Goal: Task Accomplishment & Management: Manage account settings

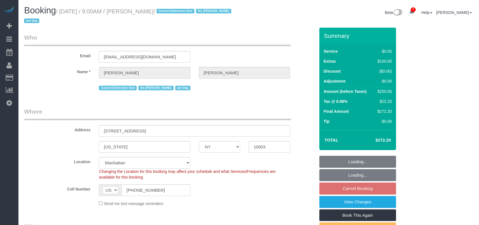
select select "NY"
select select "string:stripe-pm_1S1mxX4VGloSiKo7gpF6JDqj"
select select "spot2"
select select "number:57"
select select "number:77"
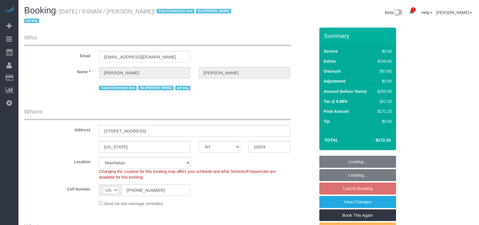
select select "number:13"
select select "number:6"
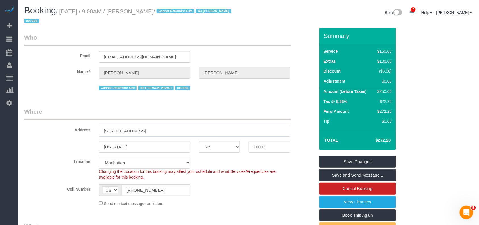
drag, startPoint x: 155, startPoint y: 129, endPoint x: 134, endPoint y: 139, distance: 23.0
click at [63, 128] on div "Address 145 E 16th St, 8F" at bounding box center [170, 121] width 300 height 29
paste input "ast 16th Street, Apt. 8f"
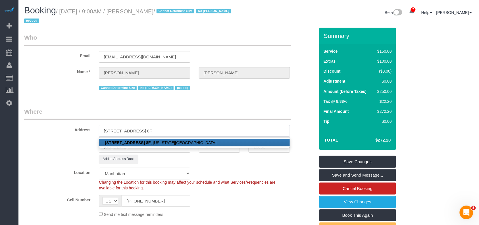
type input "145 East 16th Street, Apt. 8F"
click at [61, 155] on div "Add to Address Book" at bounding box center [170, 158] width 300 height 9
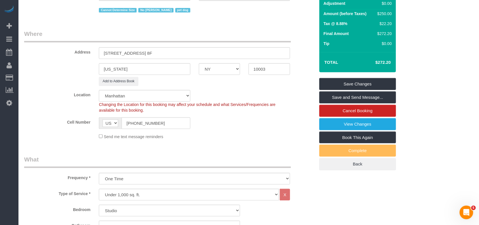
scroll to position [76, 0]
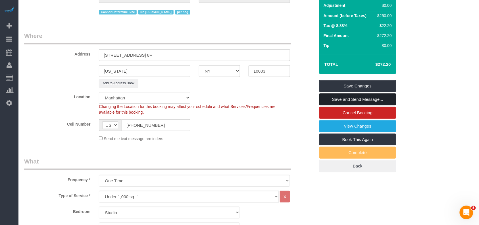
click at [356, 102] on link "Save and Send Message..." at bounding box center [357, 99] width 77 height 12
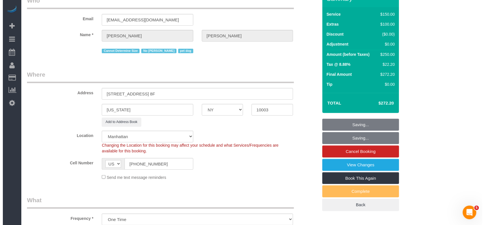
scroll to position [0, 0]
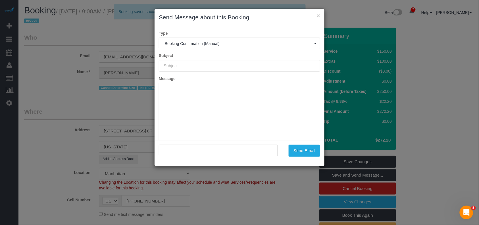
type input "Cleaning Confirmed for 09/05/2025 at 9:00am"
type input ""Sarah Quasarano" <sgquasarano@gmail.com>"
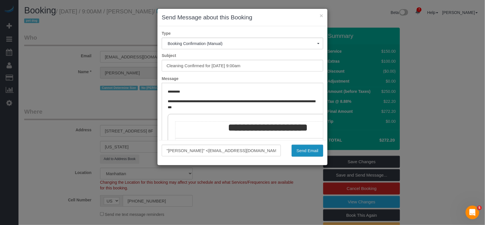
click at [295, 149] on button "Send Email" at bounding box center [308, 150] width 32 height 12
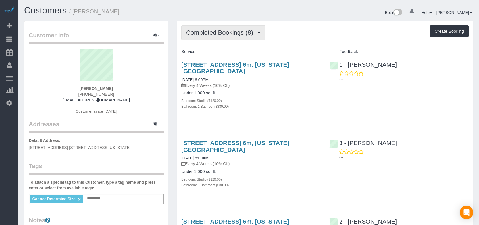
drag, startPoint x: 0, startPoint y: 0, endPoint x: 236, endPoint y: 41, distance: 240.0
click at [238, 34] on span "Completed Bookings (8)" at bounding box center [221, 32] width 70 height 7
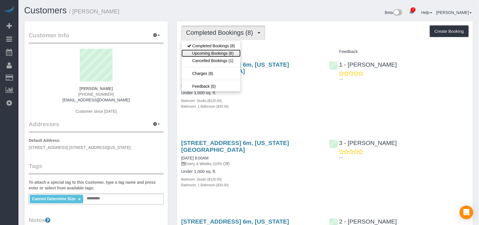
click at [235, 51] on link "Upcoming Bookings (6)" at bounding box center [211, 52] width 59 height 7
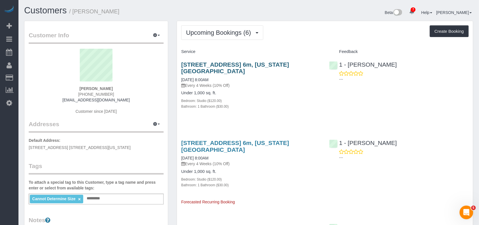
drag, startPoint x: 202, startPoint y: 69, endPoint x: 182, endPoint y: 64, distance: 20.2
click at [182, 64] on h3 "210 West 89th Street, Apt. 6m, New York, NY 10024" at bounding box center [251, 67] width 140 height 13
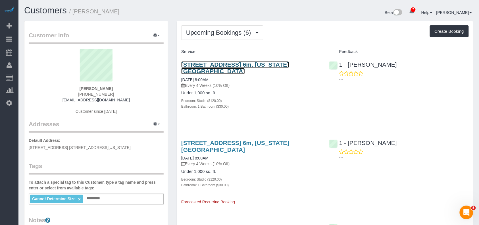
click at [201, 67] on link "210 West 89th Street, Apt. 6m, New York, NY 10024" at bounding box center [235, 67] width 108 height 13
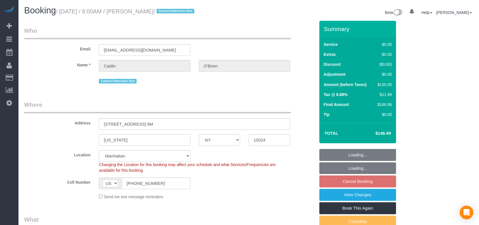
select select "NY"
select select "string:stripe-pm_1Qqee04VGloSiKo7obcjrnBA"
select select "object:834"
select select "spot1"
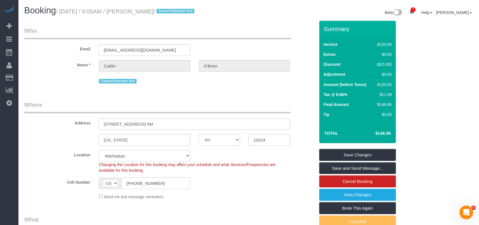
drag, startPoint x: 180, startPoint y: 13, endPoint x: 63, endPoint y: 13, distance: 117.4
click at [63, 13] on small "/ September 02, 2025 / 8:00AM / Caitlin O'Brien / Cannot Determine Size" at bounding box center [126, 11] width 140 height 6
copy small "September 02, 2025 / 8:00AM / Caitlin O'Brien"
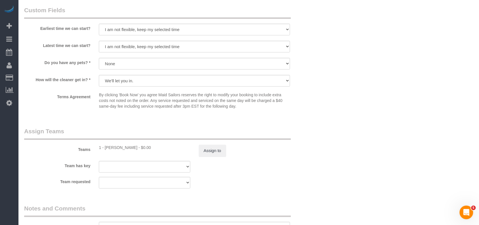
scroll to position [644, 0]
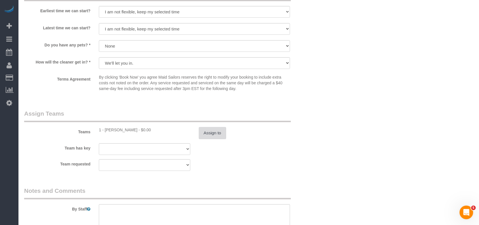
click at [203, 129] on button "Assign to" at bounding box center [212, 133] width 27 height 12
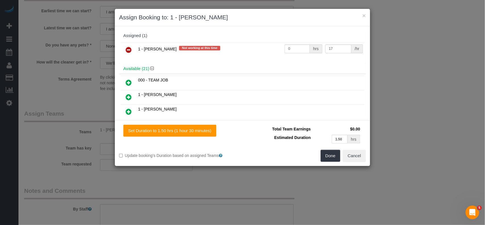
click at [128, 51] on icon at bounding box center [129, 49] width 6 height 7
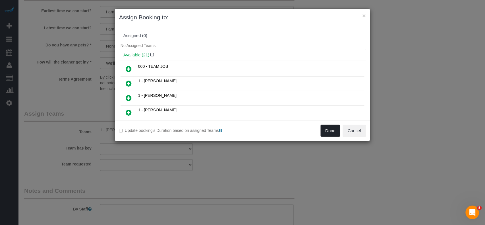
click at [338, 134] on button "Done" at bounding box center [331, 130] width 20 height 12
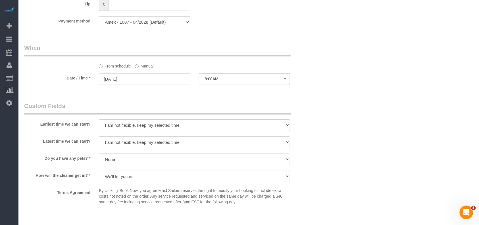
scroll to position [530, 0]
click at [152, 78] on input "09/02/2025" at bounding box center [144, 80] width 91 height 12
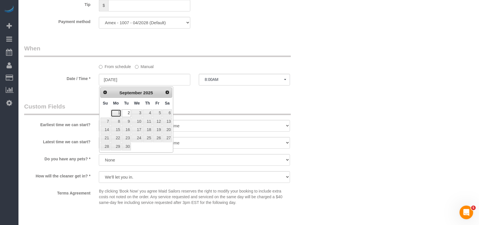
click at [120, 113] on link "1" at bounding box center [116, 113] width 11 height 8
type input "09/01/2025"
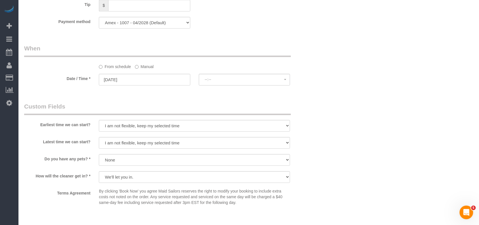
select select "spot59"
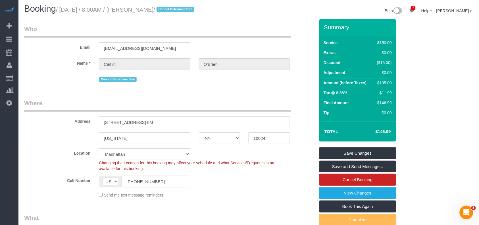
scroll to position [0, 0]
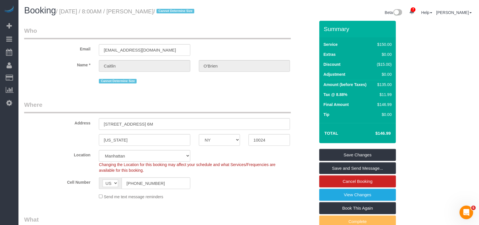
drag, startPoint x: 180, startPoint y: 12, endPoint x: 62, endPoint y: 12, distance: 117.9
click at [62, 12] on small "/ September 02, 2025 / 8:00AM / Caitlin O'Brien / Cannot Determine Size" at bounding box center [126, 11] width 140 height 6
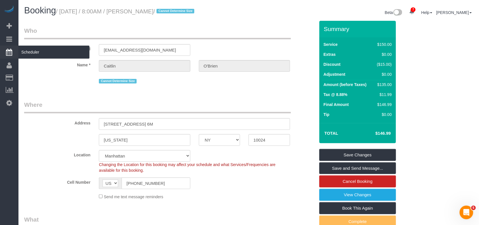
copy small "September 02, 2025 / 8:00AM / Caitlin O'Brien"
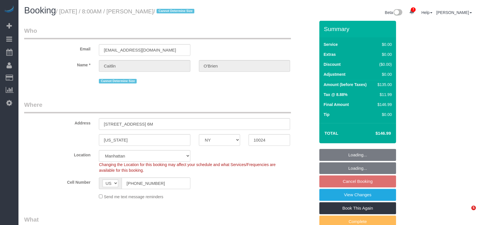
select select "NY"
select select "string:stripe-pm_1Qqee04VGloSiKo7obcjrnBA"
select select "number:89"
select select "number:90"
select select "number:15"
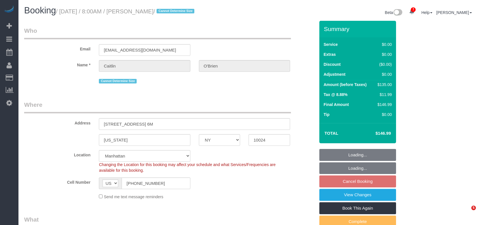
select select "number:5"
select select "object:1371"
select select "spot1"
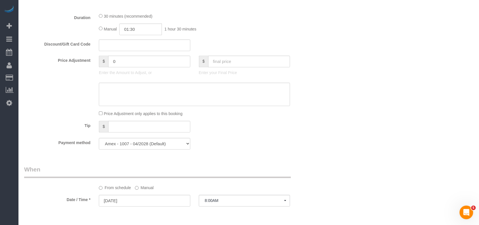
scroll to position [417, 0]
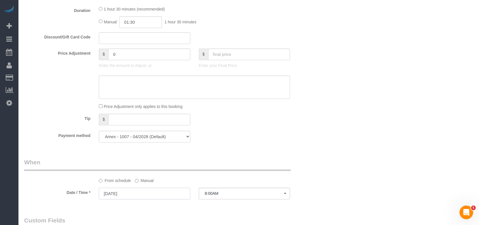
click at [155, 199] on input "[DATE]" at bounding box center [144, 193] width 91 height 12
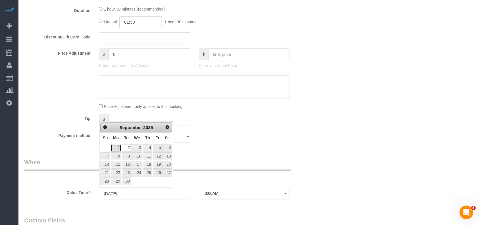
click at [118, 146] on link "1" at bounding box center [116, 148] width 11 height 8
type input "[DATE]"
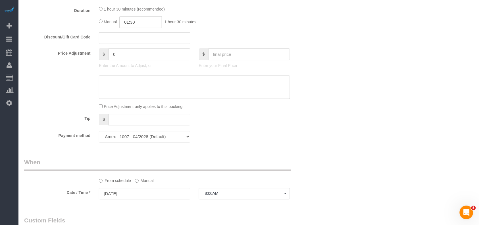
select select "spot59"
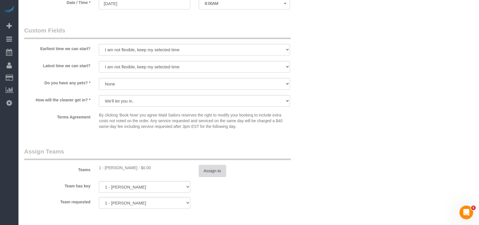
click at [219, 169] on button "Assign to" at bounding box center [212, 171] width 27 height 12
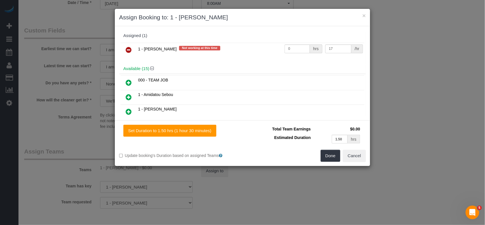
click at [128, 50] on icon at bounding box center [129, 49] width 6 height 7
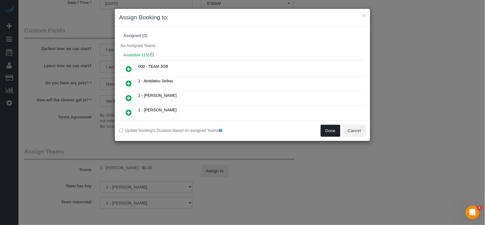
click at [330, 131] on button "Done" at bounding box center [331, 130] width 20 height 12
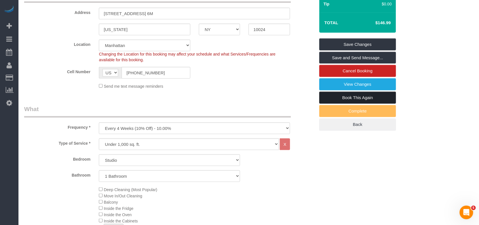
scroll to position [76, 0]
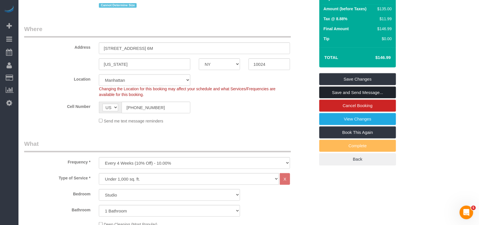
click at [352, 95] on link "Save and Send Message..." at bounding box center [357, 92] width 77 height 12
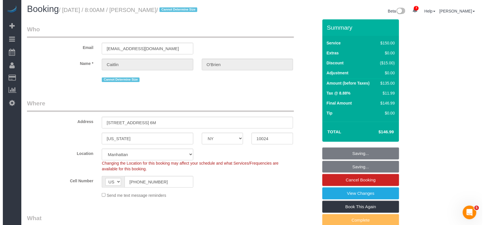
scroll to position [0, 0]
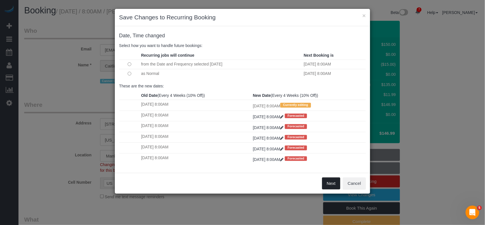
click at [332, 180] on button "Next" at bounding box center [331, 183] width 18 height 12
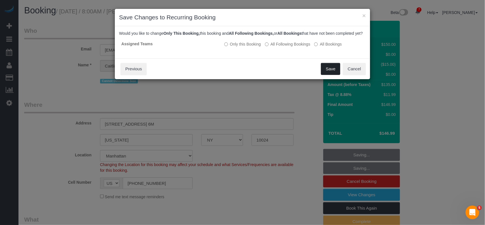
click at [327, 75] on button "Save" at bounding box center [330, 69] width 19 height 12
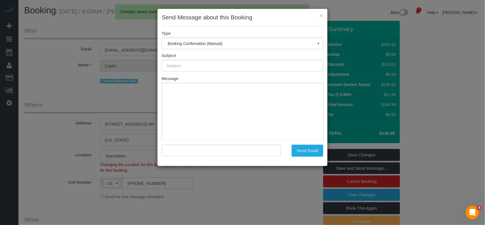
type input "Cleaning Confirmed for 09/01/2025 at 8:00am"
type input ""Caitlin O'Brien" <caobrien1412@gmail.com>"
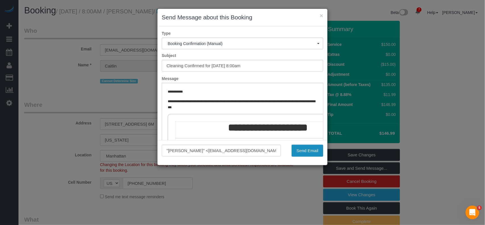
click at [321, 147] on button "Send Email" at bounding box center [308, 150] width 32 height 12
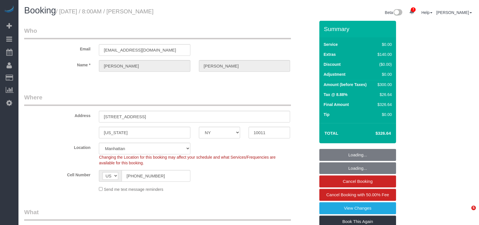
select select "NY"
select select "number:56"
select select "number:76"
select select "number:15"
select select "number:7"
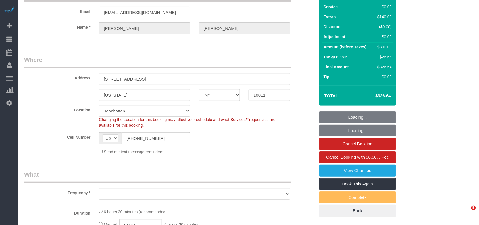
select select "object:4084"
select select "string:stripe-pm_1LQzKG4VGloSiKo7xG3na7rl"
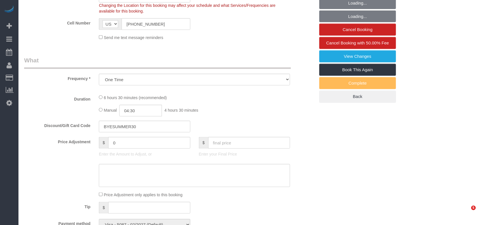
select select "spot1"
select select "2"
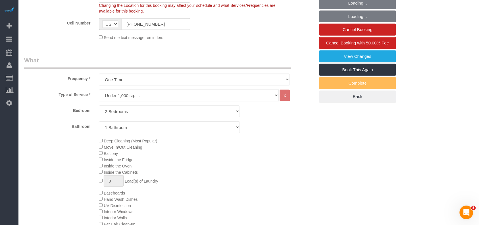
select select "object:4589"
select select "2"
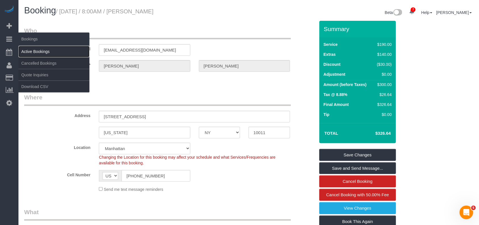
click at [28, 51] on link "Active Bookings" at bounding box center [53, 51] width 71 height 11
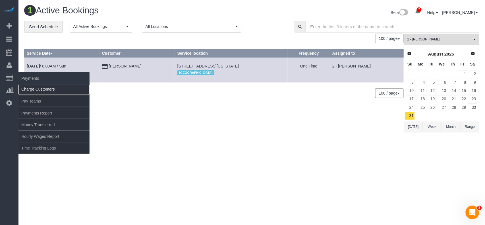
click at [32, 86] on link "Charge Customers" at bounding box center [53, 88] width 71 height 11
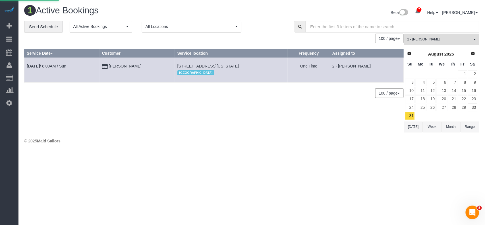
select select
